Goal: Ask a question

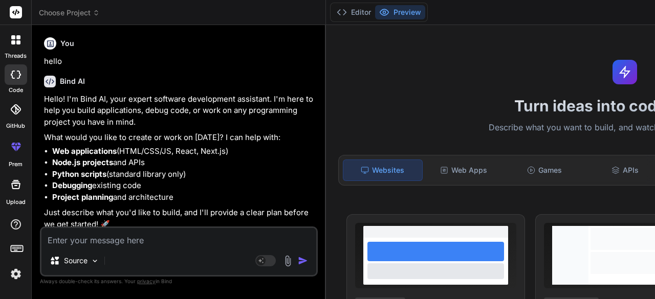
click at [76, 240] on textarea at bounding box center [178, 237] width 275 height 18
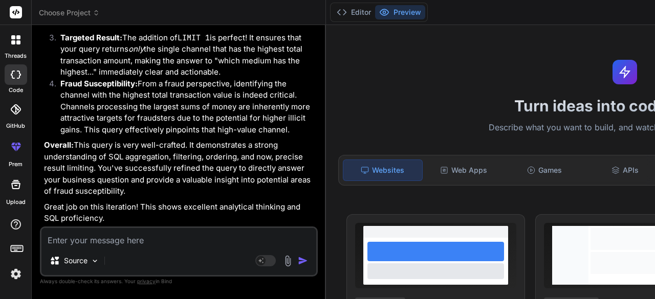
type textarea "-- multiple transaction from an account in a single day SELECT account_id, COUN…"
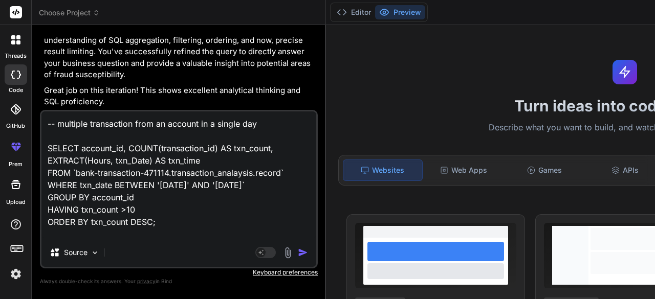
scroll to position [37, 0]
type textarea "x"
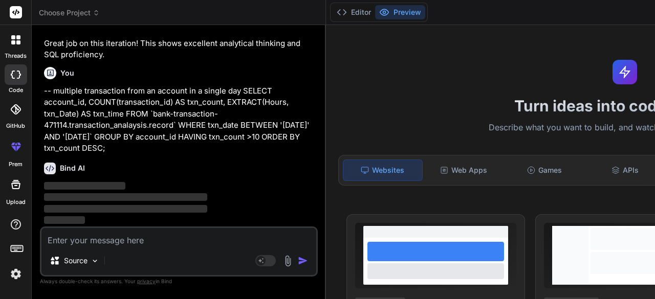
scroll to position [2898, 0]
click at [15, 276] on img at bounding box center [15, 274] width 17 height 17
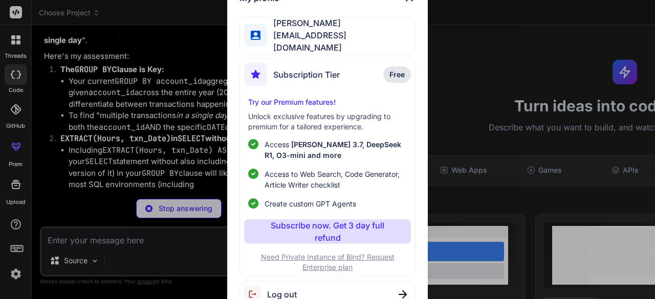
click at [15, 274] on div "My profile Borun Mukherjee [EMAIL_ADDRESS][DOMAIN_NAME] Subscription Tier Free …" at bounding box center [327, 149] width 655 height 299
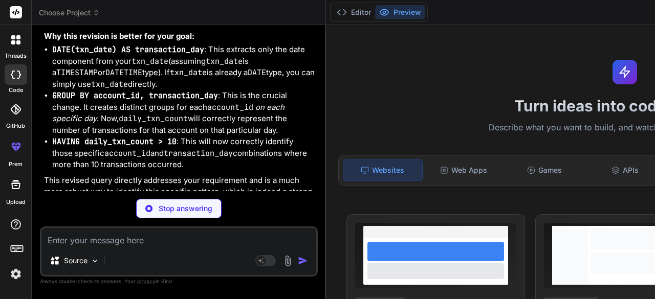
scroll to position [2769, 0]
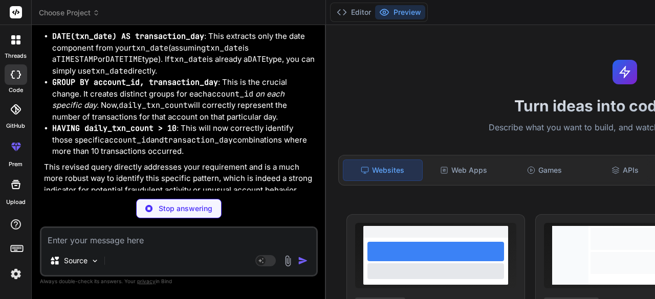
type textarea "x"
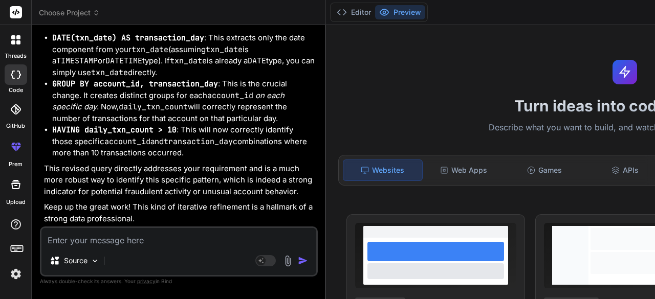
scroll to position [3467, 0]
click at [77, 246] on textarea at bounding box center [178, 237] width 275 height 18
paste textarea "-- multiple transaction from an account in a single day SELECT account_id, COUN…"
type textarea "-- multiple transaction from an account in a single day SELECT account_id, COUN…"
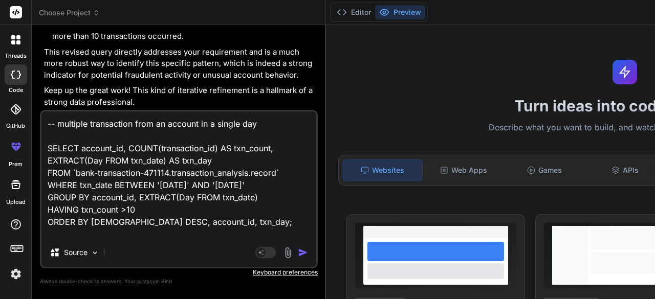
scroll to position [62, 0]
type textarea "x"
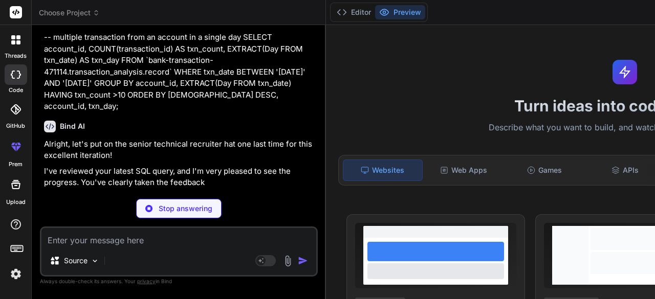
scroll to position [3933, 0]
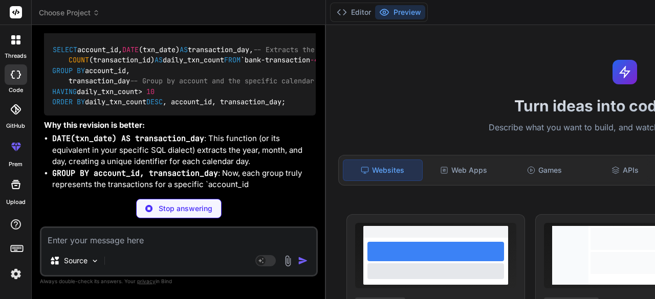
type textarea "x"
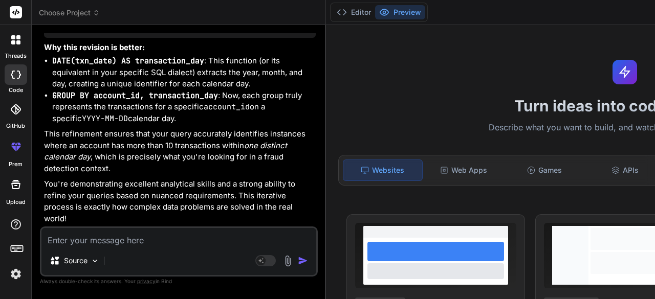
scroll to position [4627, 0]
click at [118, 236] on textarea at bounding box center [178, 237] width 275 height 18
type textarea "a"
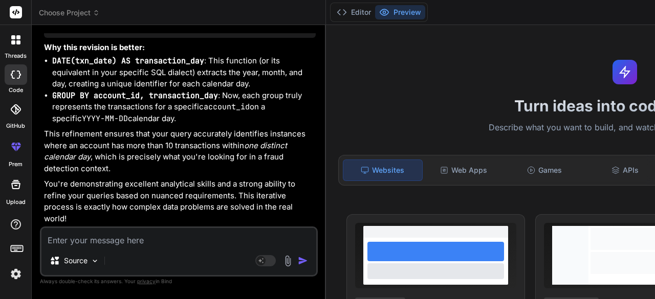
type textarea "x"
type textarea "an"
type textarea "x"
type textarea "and"
type textarea "x"
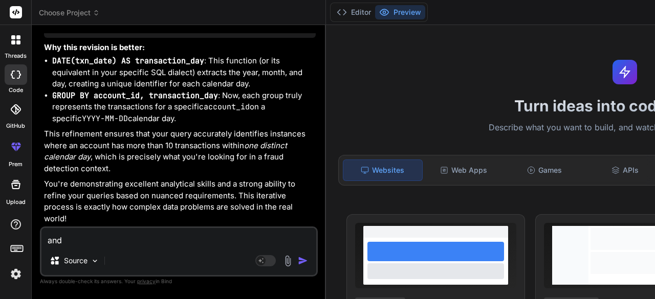
type textarea "and"
type textarea "x"
type textarea "and i"
type textarea "x"
type textarea "and if"
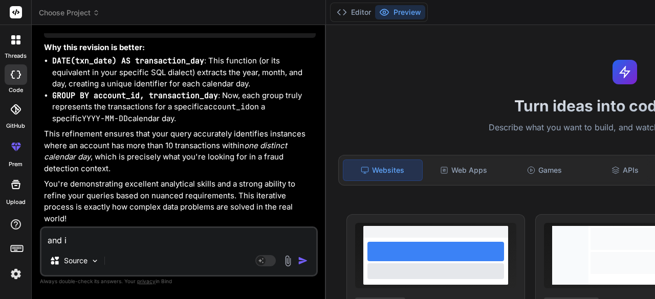
type textarea "x"
type textarea "and if"
type textarea "x"
type textarea "and if i"
type textarea "x"
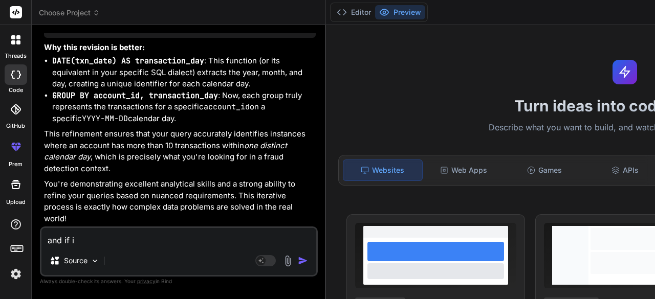
type textarea "and if i"
type textarea "x"
type textarea "and if i w"
type textarea "x"
type textarea "and if i wa"
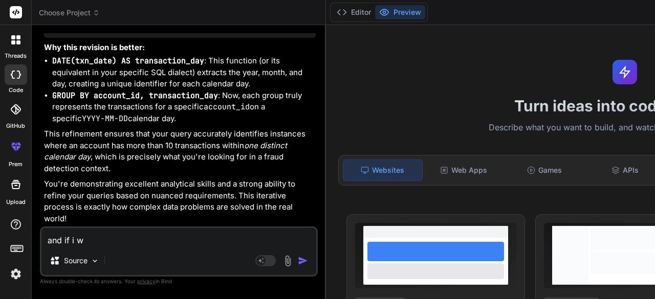
type textarea "x"
type textarea "and if i wan"
type textarea "x"
type textarea "and if i want"
type textarea "x"
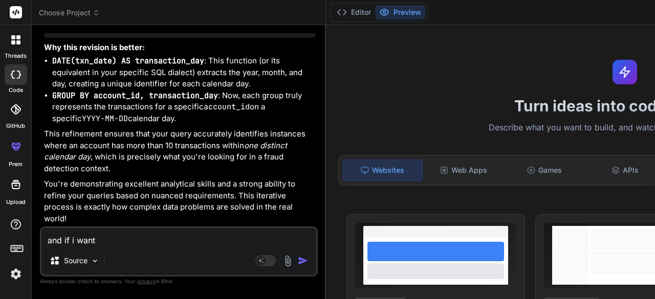
type textarea "and if i want"
type textarea "x"
type textarea "and if i want t"
type textarea "x"
type textarea "and if i want to"
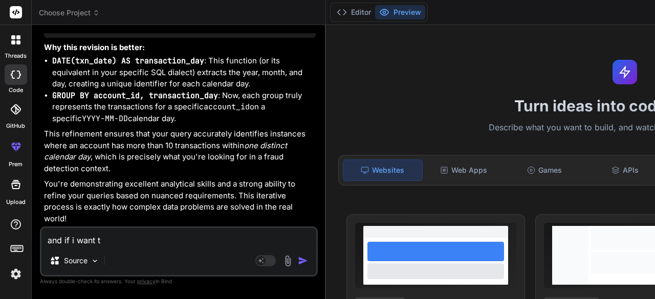
type textarea "x"
type textarea "and if i want to"
type textarea "x"
type textarea "and if i want to k"
type textarea "x"
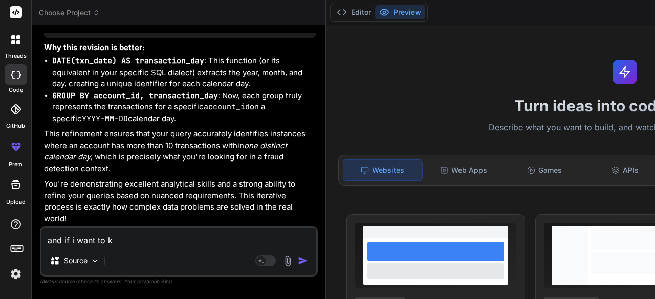
type textarea "and if i want to kn"
type textarea "x"
type textarea "and if i want to kno"
type textarea "x"
type textarea "and if i want to know"
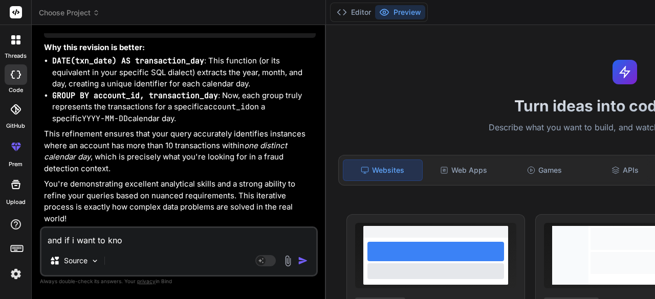
type textarea "x"
type textarea "and if i want to know"
type textarea "x"
type textarea "and if i want to know i"
type textarea "x"
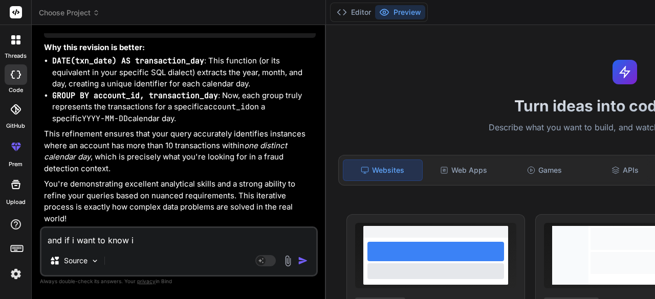
type textarea "and if i want to know if"
type textarea "x"
type textarea "and if i want to know if"
type textarea "x"
type textarea "and if i want to know if"
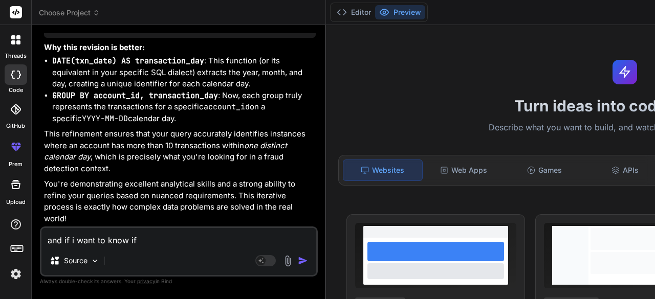
type textarea "x"
type textarea "and if i want to know i"
type textarea "x"
type textarea "and if i want to know"
type textarea "x"
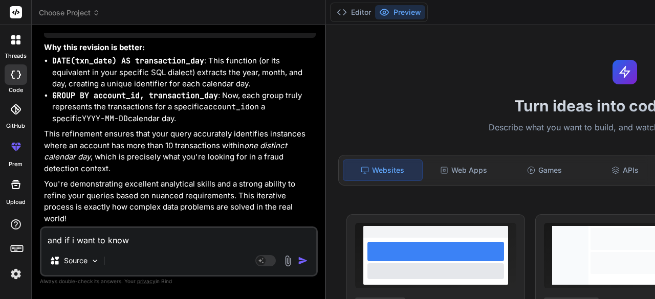
click at [131, 245] on textarea "and if i want to know" at bounding box center [178, 237] width 275 height 18
type textarea "b"
type textarea "x"
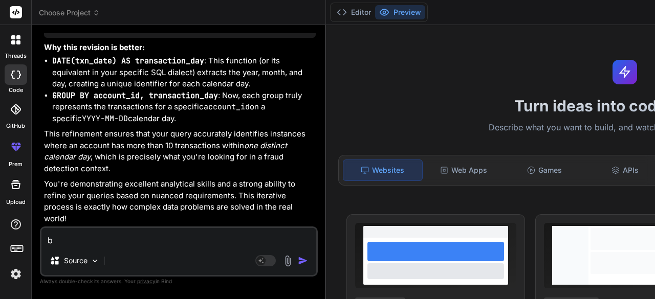
type textarea "bu"
type textarea "x"
type textarea "b"
type textarea "x"
type textarea "bu"
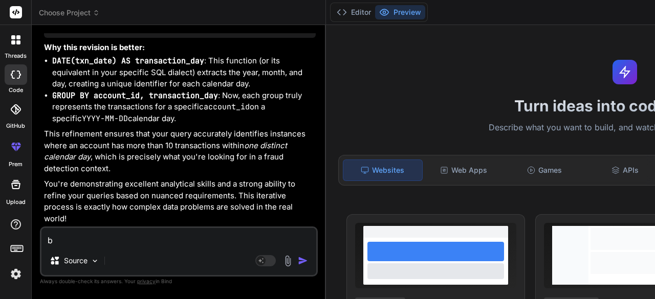
type textarea "x"
type textarea "but"
type textarea "x"
type textarea "but"
type textarea "x"
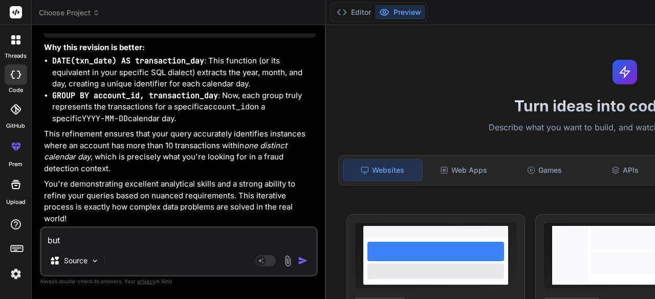
type textarea "but i"
type textarea "x"
type textarea "but in"
type textarea "x"
type textarea "but in"
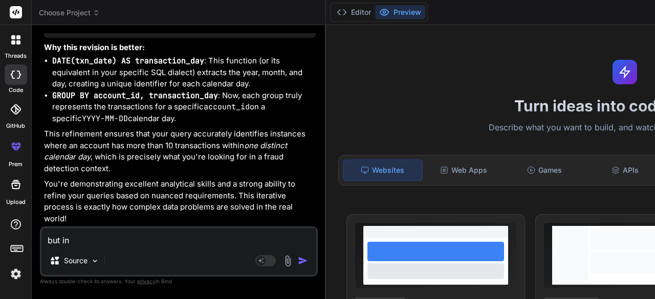
type textarea "x"
type textarea "but in r"
type textarea "x"
type textarea "but in re"
type textarea "x"
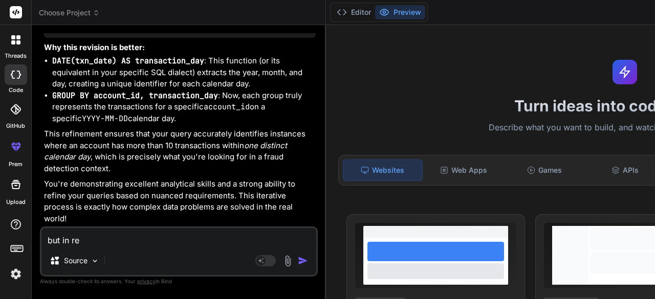
type textarea "but in rea"
type textarea "x"
type textarea "but in real"
type textarea "x"
type textarea "but in reali"
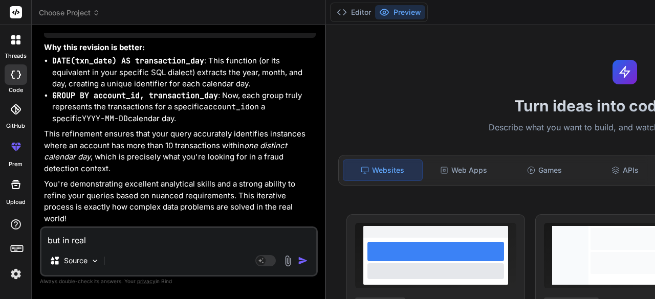
type textarea "x"
type textarea "but in realit"
type textarea "x"
type textarea "but in reality"
type textarea "x"
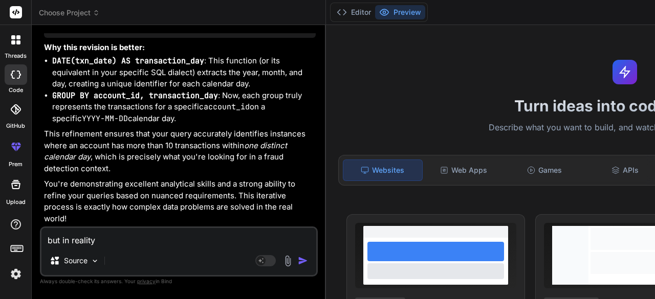
type textarea "but in reality"
type textarea "x"
type textarea "but in reality t"
type textarea "x"
type textarea "but in reality th"
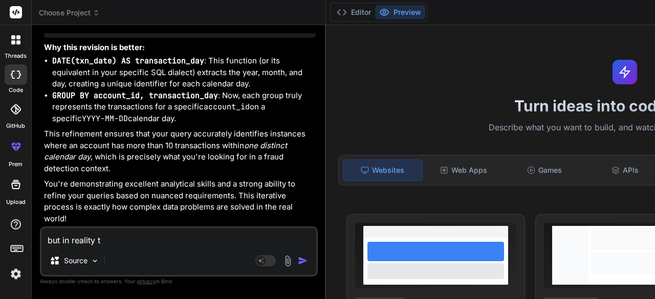
type textarea "x"
type textarea "but in reality the"
type textarea "x"
type textarea "but in reality ther"
type textarea "x"
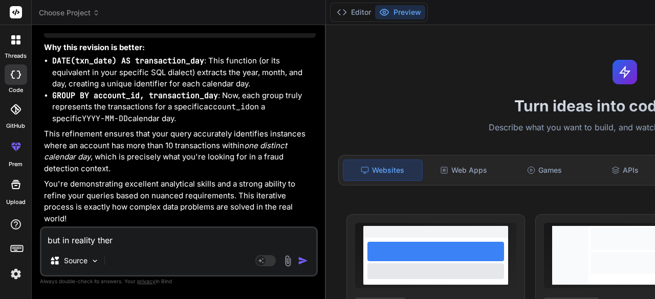
type textarea "but in reality there"
type textarea "x"
type textarea "but in reality there"
type textarea "x"
type textarea "but in reality there c"
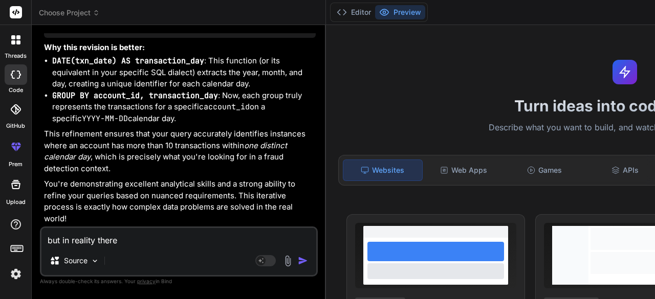
type textarea "x"
type textarea "but in reality there ca"
type textarea "x"
type textarea "but in reality there can"
type textarea "x"
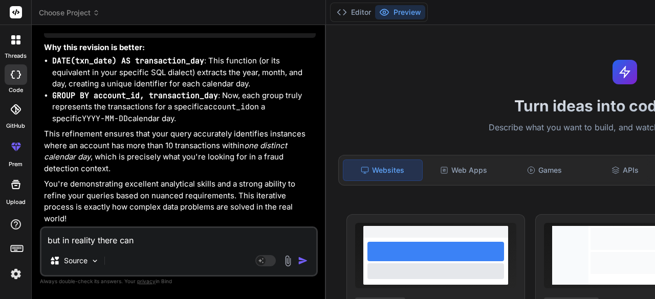
type textarea "but in reality there can"
type textarea "x"
type textarea "but in reality there can b"
type textarea "x"
type textarea "but in reality there can be"
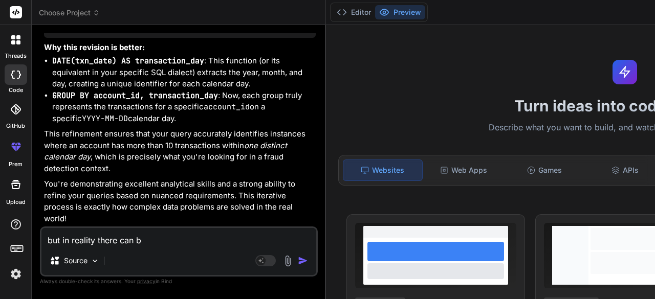
type textarea "x"
type textarea "but in reality there can be"
type textarea "x"
type textarea "but in reality there can be m"
type textarea "x"
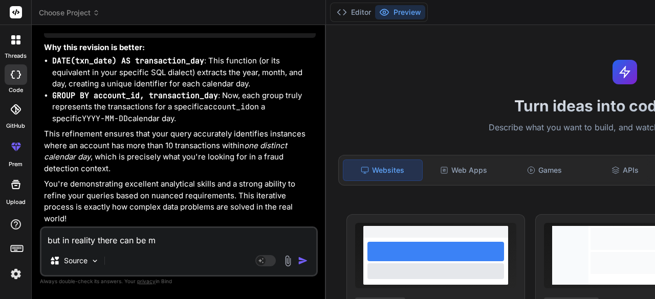
type textarea "but in reality there can be mu"
type textarea "x"
type textarea "but in reality there can be mul"
type textarea "x"
type textarea "but in reality there can be mult"
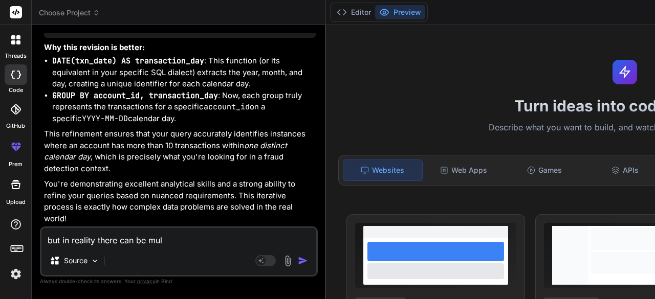
type textarea "x"
type textarea "but in reality there can be multi"
type textarea "x"
type textarea "but in reality there can be multip"
type textarea "x"
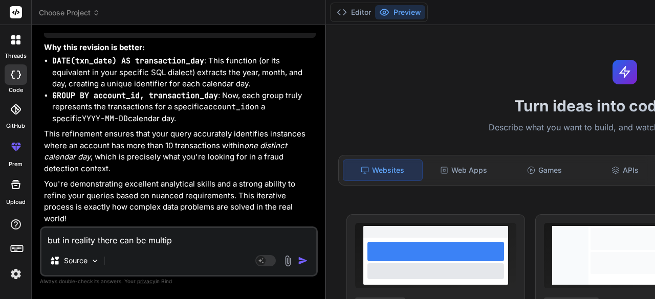
type textarea "but in reality there can be multipl"
type textarea "x"
type textarea "but in reality there can be multiple"
type textarea "x"
type textarea "but in reality there can be multiple"
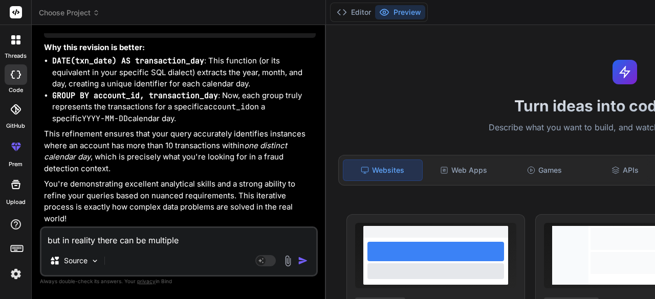
type textarea "x"
type textarea "but in reality there can be multiple t"
type textarea "x"
type textarea "but in reality there can be multiple tr"
type textarea "x"
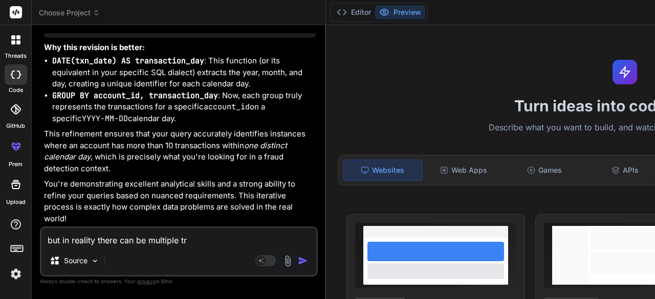
type textarea "but in reality there can be multiple tra"
type textarea "x"
type textarea "but in reality there can be multiple [PERSON_NAME]"
type textarea "x"
type textarea "but in reality there can be multiple [PERSON_NAME]"
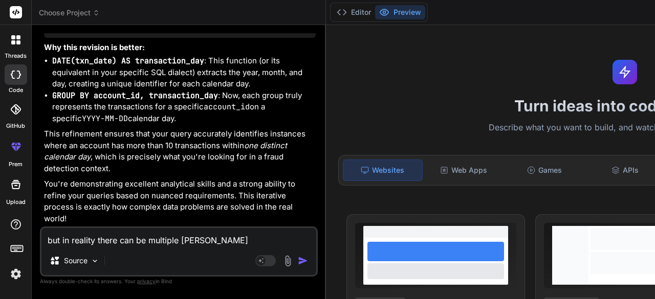
type textarea "x"
type textarea "but in reality there can be multiple tranas"
type textarea "x"
type textarea "but in reality there can be multiple tranasc"
type textarea "x"
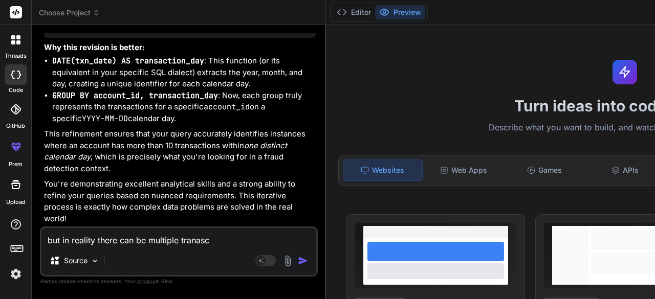
type textarea "but in reality there can be multiple tranasct"
type textarea "x"
type textarea "but in reality there can be multiple tranascti"
type textarea "x"
type textarea "but in reality there can be multiple tranasctio"
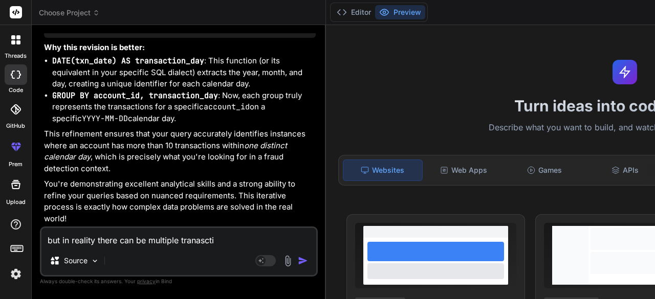
type textarea "x"
type textarea "but in reality there can be multiple tranasction"
type textarea "x"
type textarea "but in reality there can be multiple tranasctions"
type textarea "x"
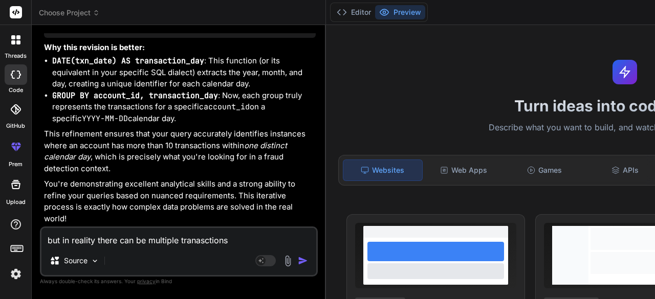
type textarea "but in reality there can be multiple tranasctions"
type textarea "x"
type textarea "but in reality there can be multiple tranasctions i"
type textarea "x"
type textarea "but in reality there can be multiple tranasctions in"
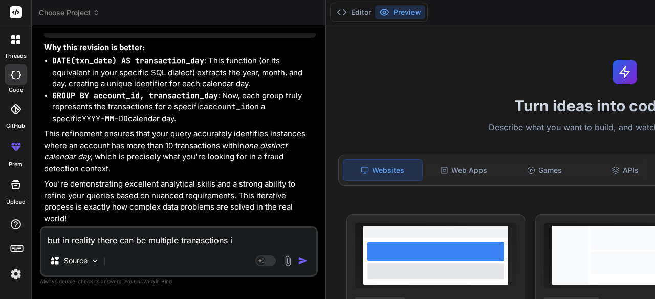
type textarea "x"
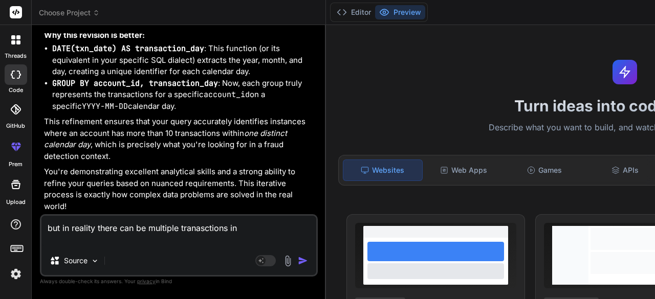
type textarea "but in reality there can be multiple tranasctions ina"
type textarea "x"
type textarea "but in reality there can be multiple tranasctions ina"
type textarea "x"
type textarea "but in reality there can be multiple tranasctions ina s"
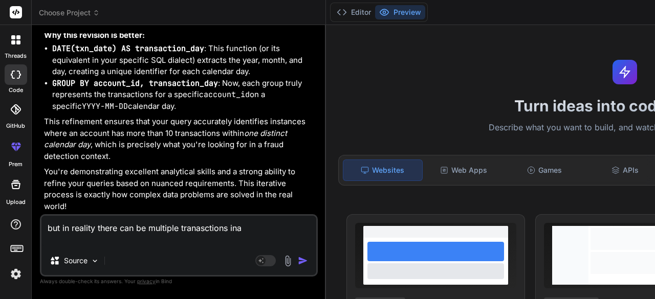
type textarea "x"
type textarea "but in reality there can be multiple tranasctions ina si"
type textarea "x"
type textarea "but in reality there can be multiple tranasctions ina sin"
type textarea "x"
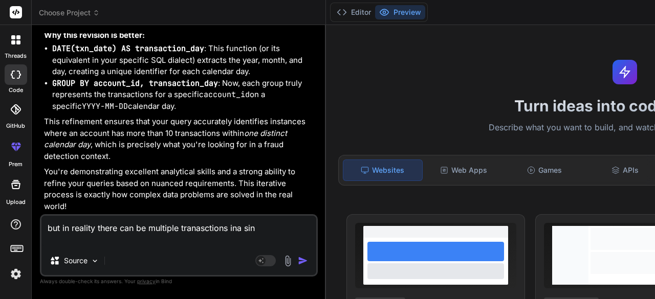
type textarea "but in reality there can be multiple tranasctions ina sing"
type textarea "x"
type textarea "but in reality there can be multiple tranasctions ina singl"
type textarea "x"
type textarea "but in reality there can be multiple tranasctions ina single"
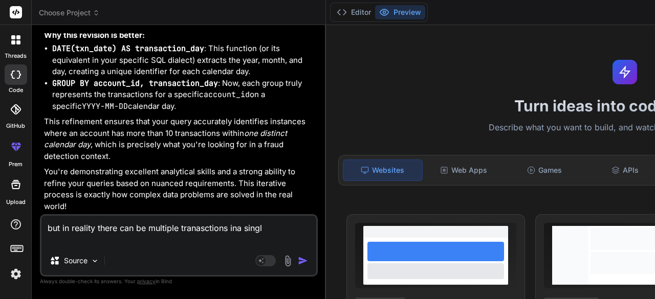
type textarea "x"
type textarea "but in reality there can be multiple tranasctions ina single"
type textarea "x"
type textarea "but in reality there can be multiple tranasctions ina single d"
type textarea "x"
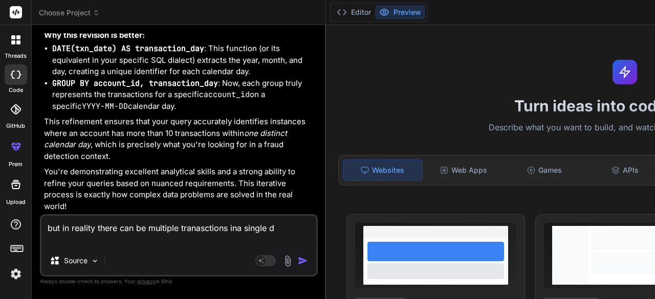
type textarea "but in reality there can be multiple tranasctions ina single da"
type textarea "x"
type textarea "but in reality there can be multiple tranasctions ina single day"
type textarea "x"
type textarea "but in reality there can be multiple tranasctions ina single day"
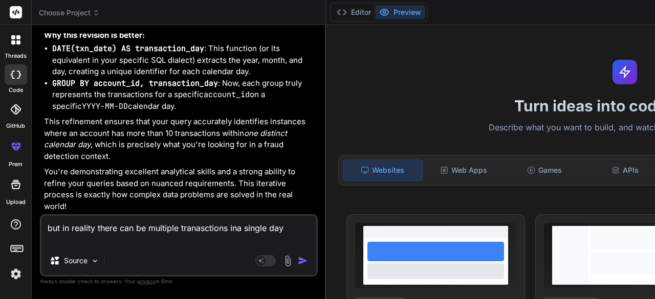
type textarea "x"
type textarea "but in reality there can be multiple tranasctions ina single day f"
type textarea "x"
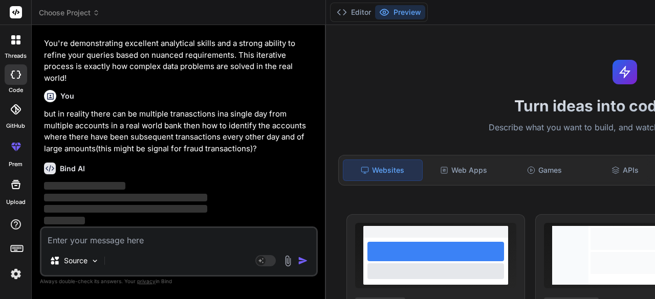
scroll to position [5066, 0]
